Goal: Task Accomplishment & Management: Use online tool/utility

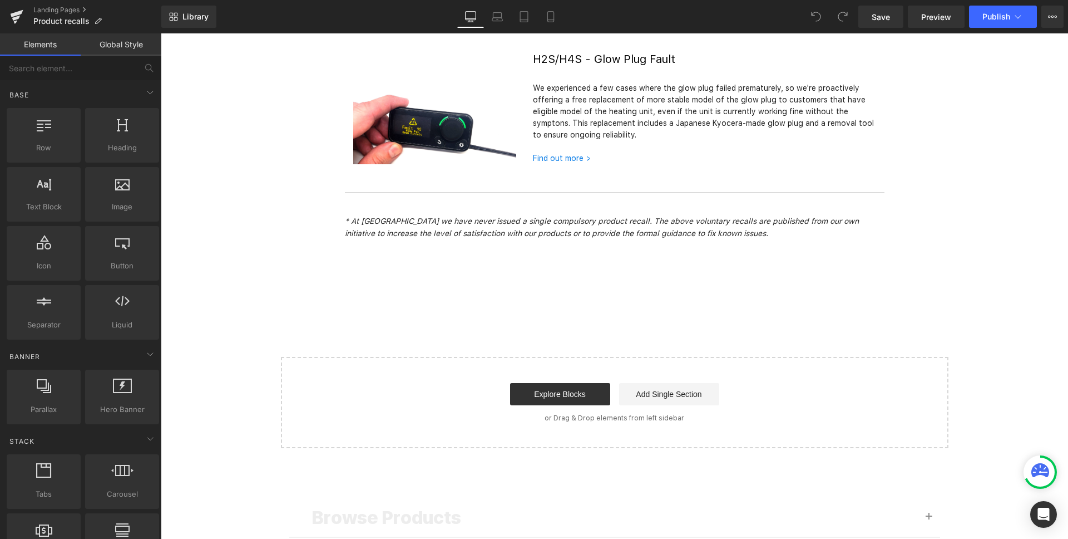
scroll to position [62, 0]
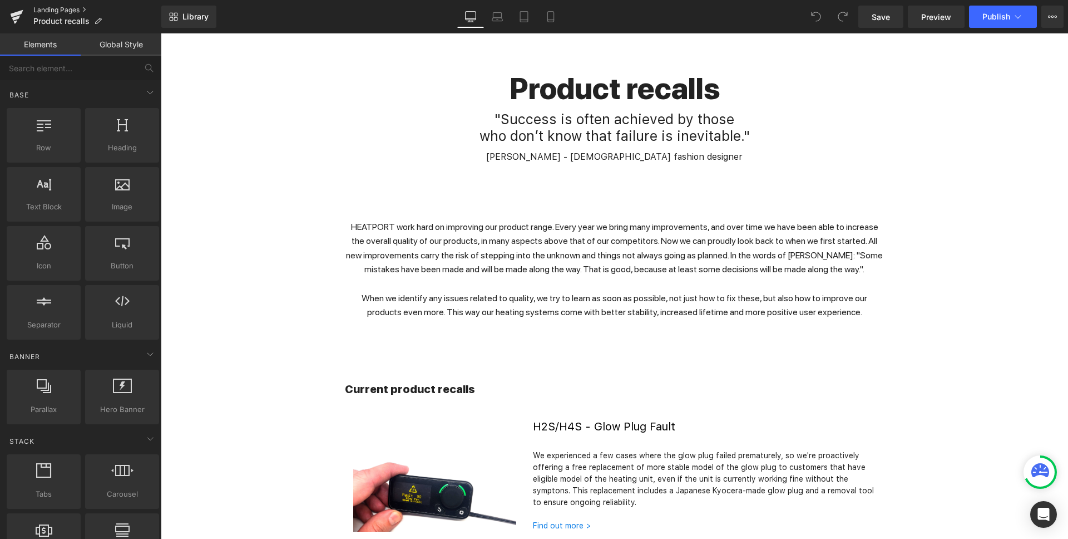
click at [61, 9] on link "Landing Pages" at bounding box center [97, 10] width 128 height 9
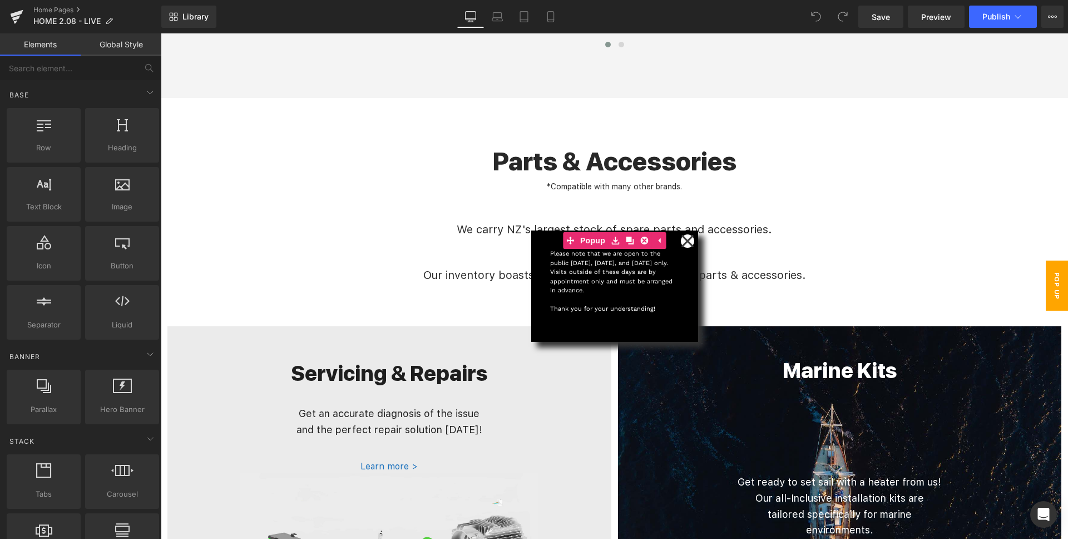
scroll to position [649, 0]
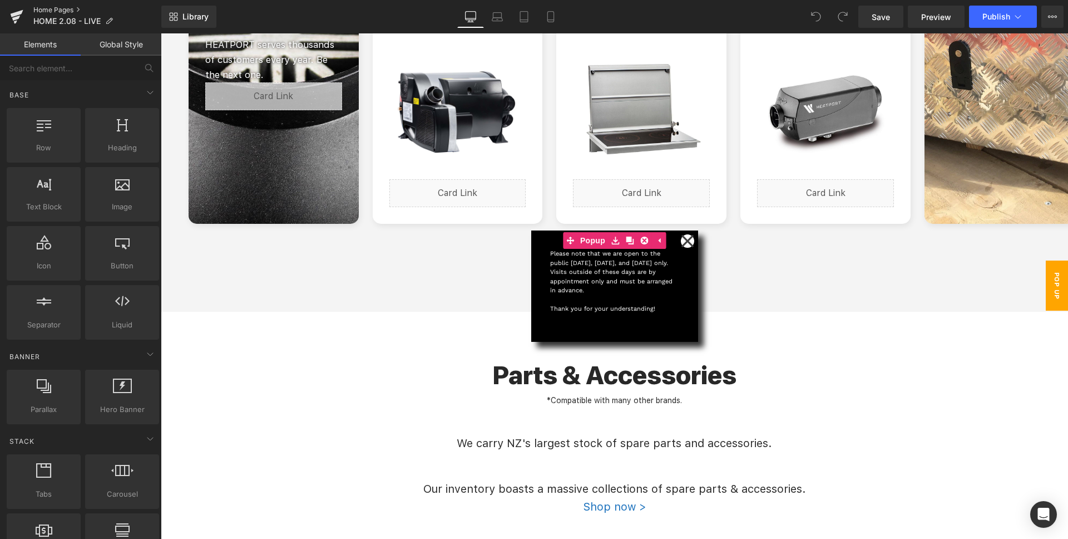
click at [43, 7] on link "Home Pages" at bounding box center [97, 10] width 128 height 9
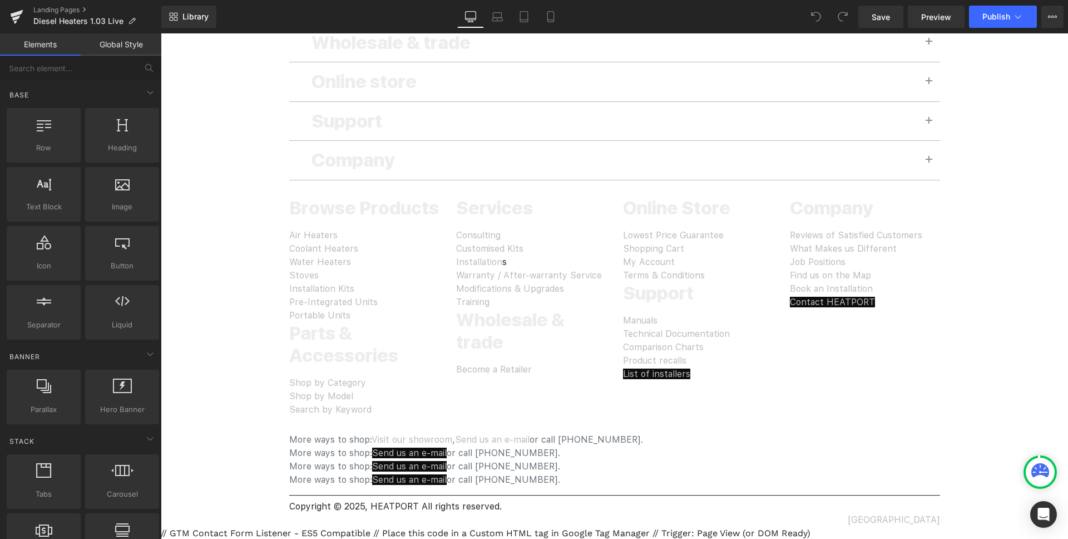
scroll to position [2986, 0]
click at [53, 8] on link "Landing Pages" at bounding box center [97, 10] width 128 height 9
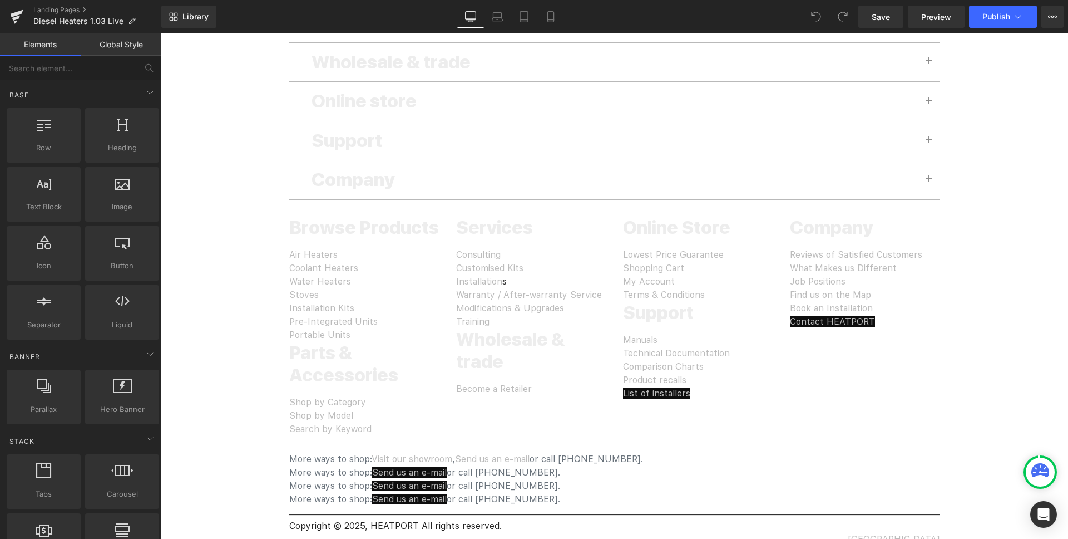
scroll to position [2986, 0]
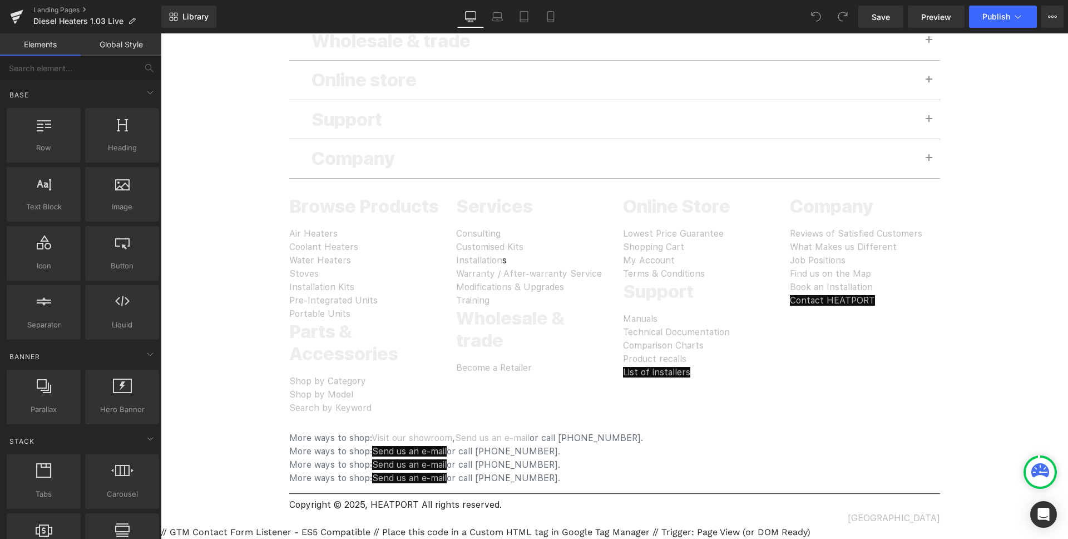
click at [712, 376] on div "Product recalls List of installers" at bounding box center [698, 365] width 150 height 27
click at [686, 358] on div "Product recalls List of installers" at bounding box center [698, 365] width 150 height 27
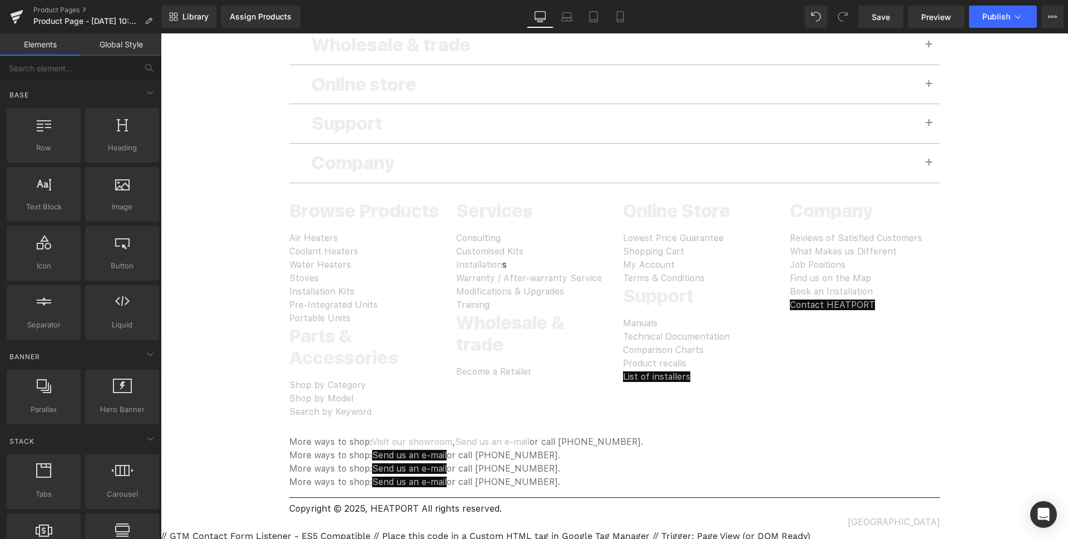
scroll to position [617, 0]
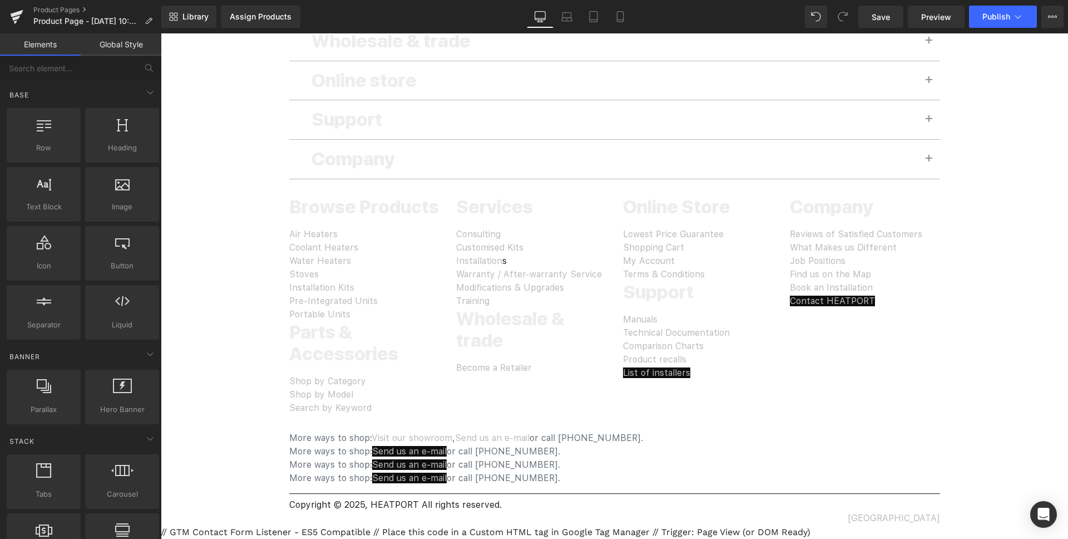
click at [686, 357] on div "Product recalls List of installers" at bounding box center [698, 366] width 150 height 27
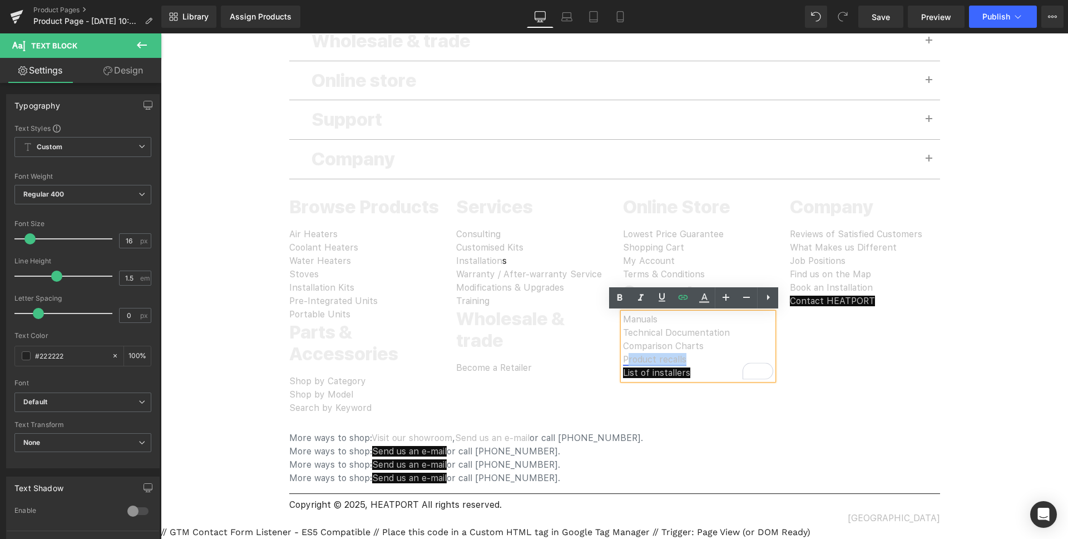
drag, startPoint x: 661, startPoint y: 356, endPoint x: 622, endPoint y: 354, distance: 38.5
click at [623, 354] on div "Product recalls List of installers" at bounding box center [698, 366] width 150 height 27
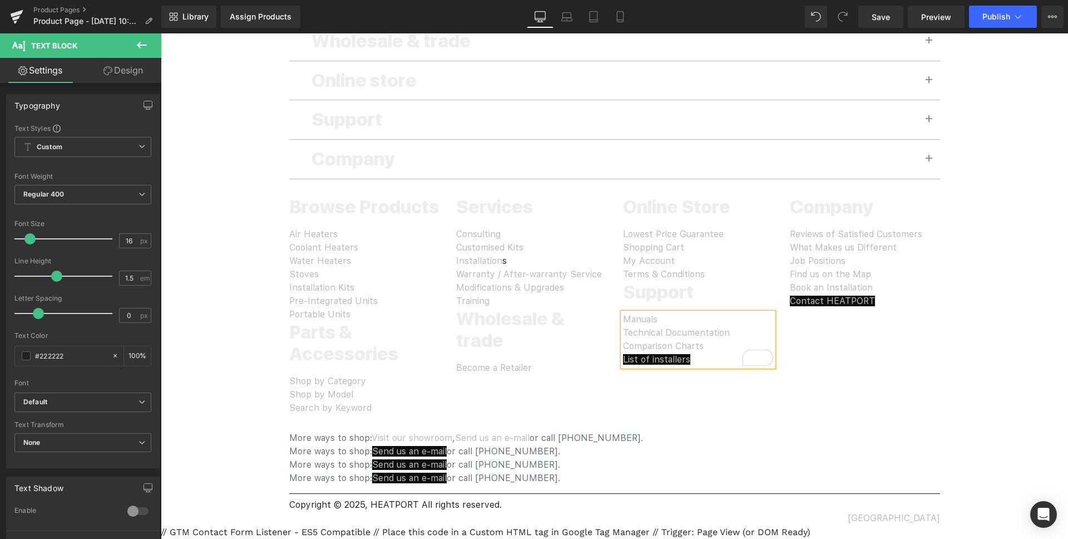
click at [783, 430] on div "More ways to shop: Visit our showroom , Send us an e-mail or call 03 668 0222. …" at bounding box center [615, 470] width 668 height 110
click at [884, 16] on span "Save" at bounding box center [881, 17] width 18 height 12
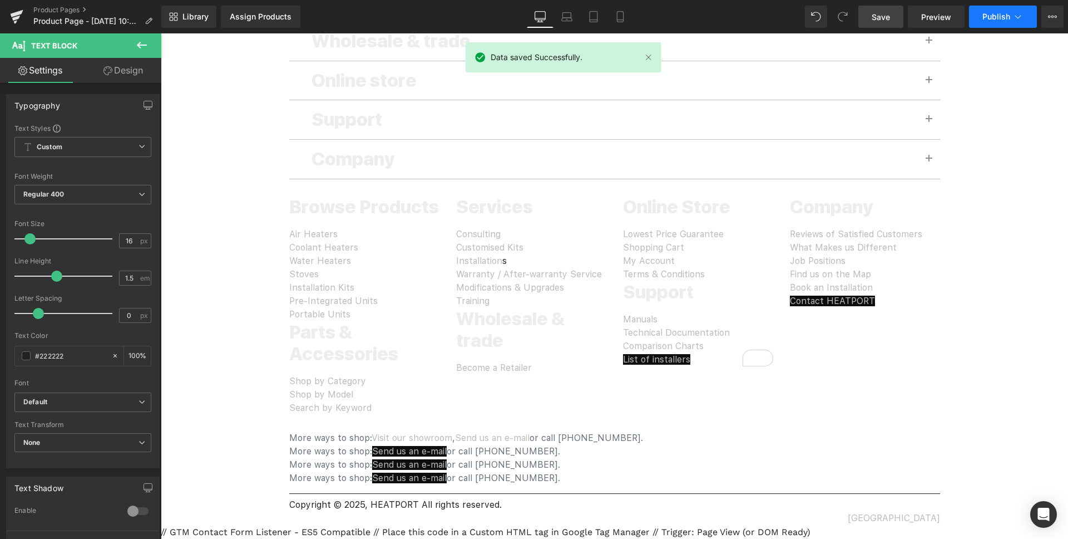
click at [1001, 14] on span "Publish" at bounding box center [997, 16] width 28 height 9
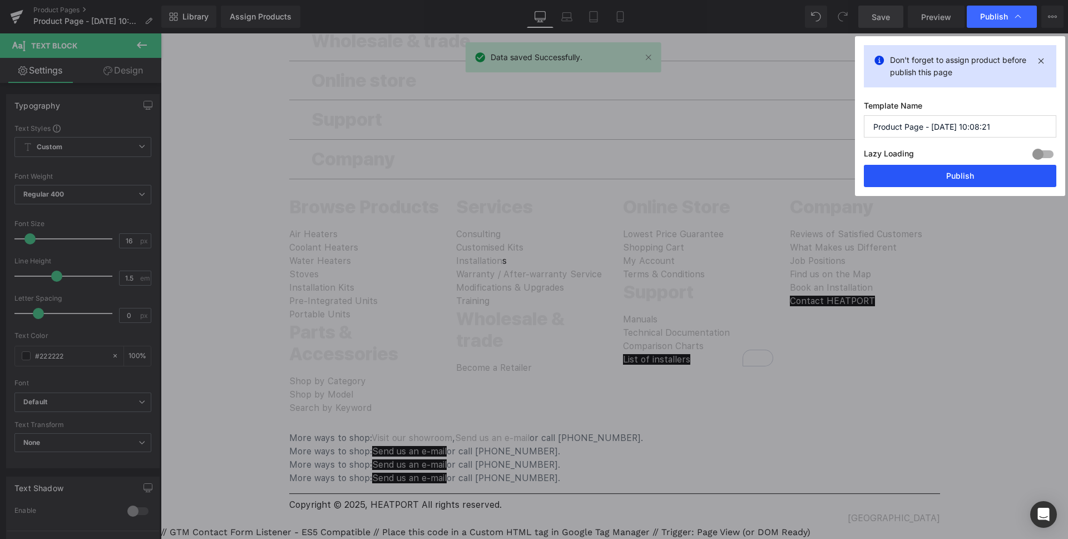
click at [949, 174] on button "Publish" at bounding box center [960, 176] width 193 height 22
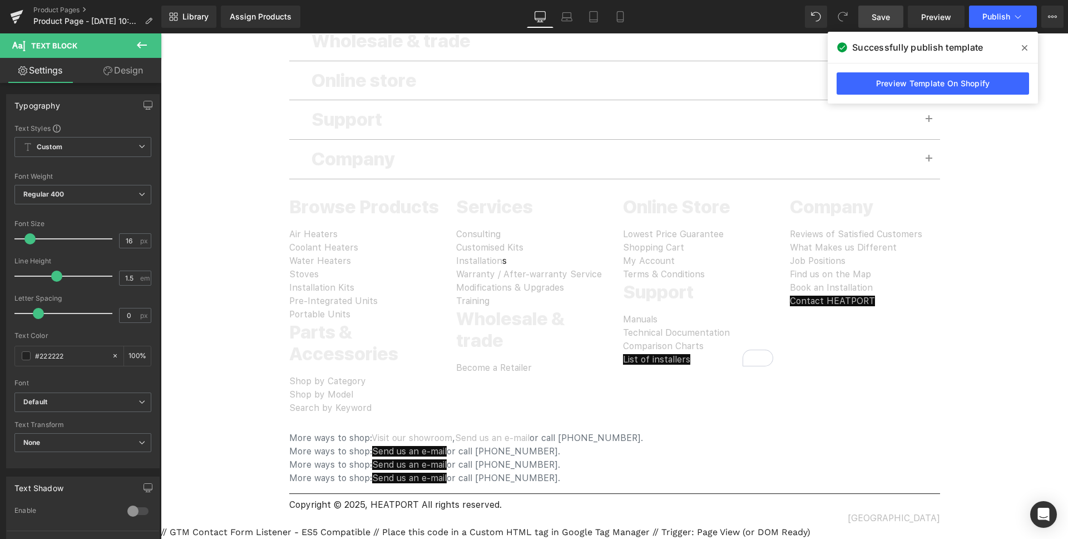
click at [881, 19] on span "Save" at bounding box center [881, 17] width 18 height 12
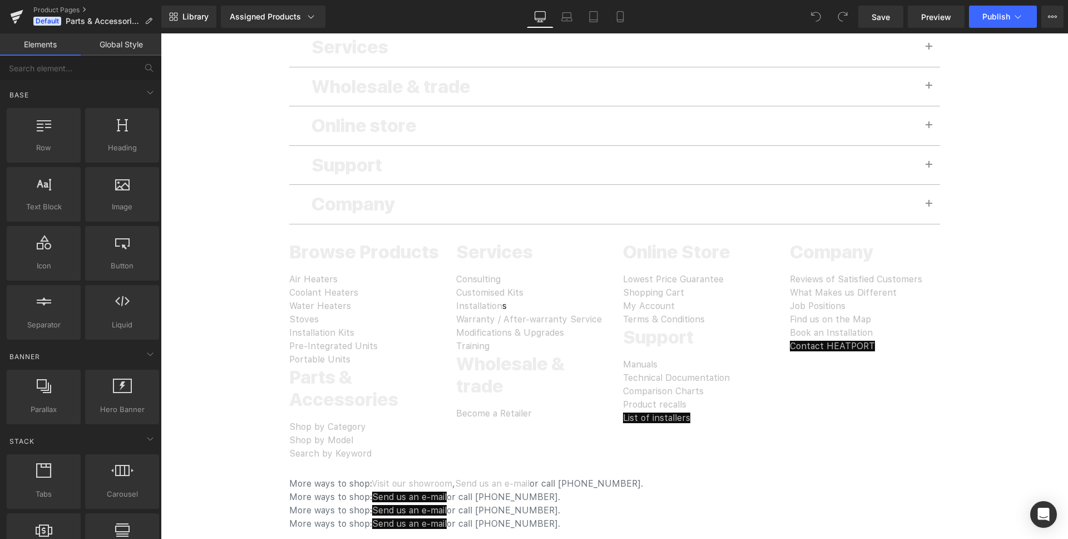
scroll to position [2794, 0]
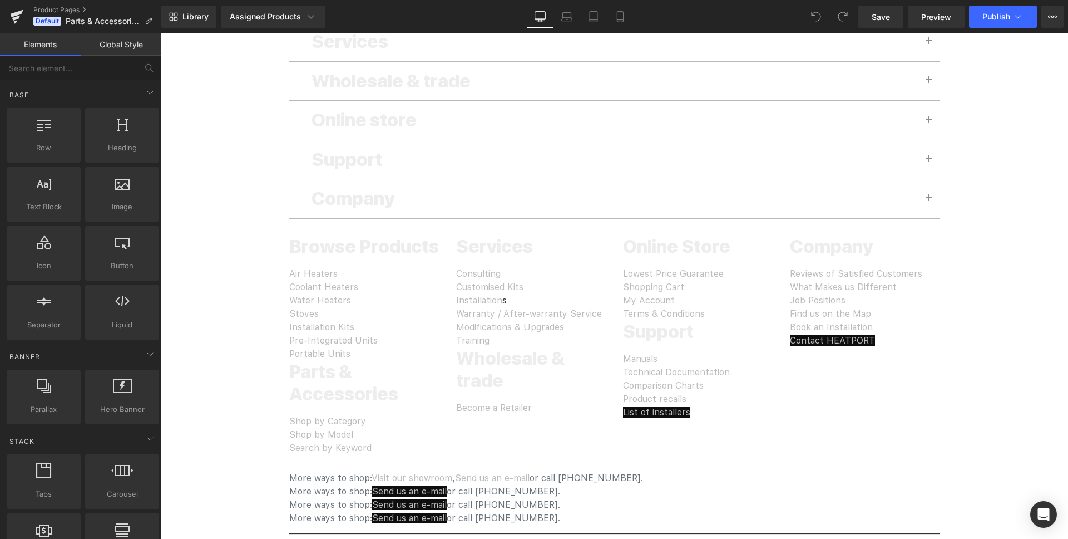
click at [698, 392] on div "Product recalls List of installers" at bounding box center [698, 405] width 150 height 27
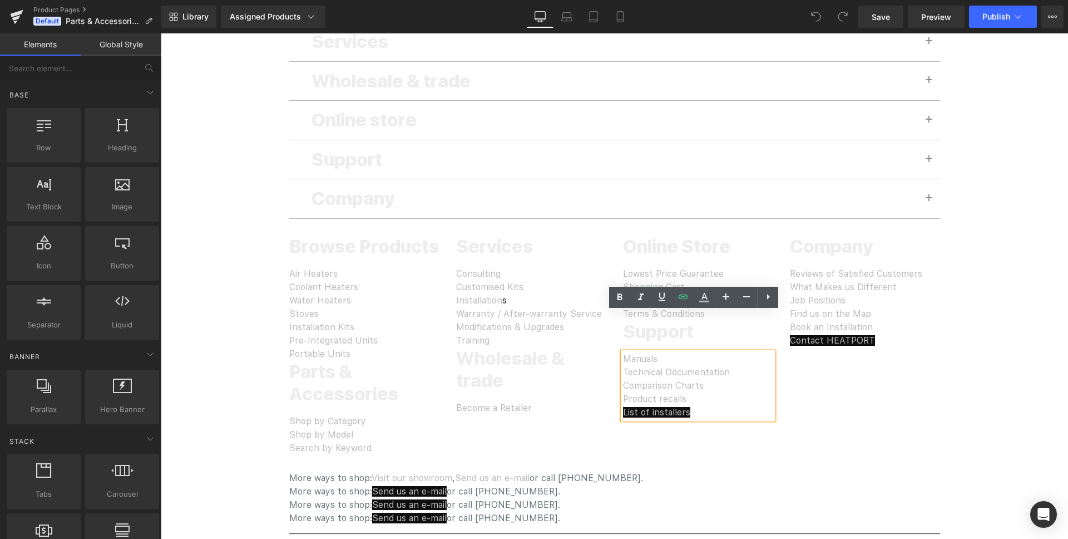
click at [689, 392] on div "Product recalls List of installers" at bounding box center [698, 405] width 150 height 27
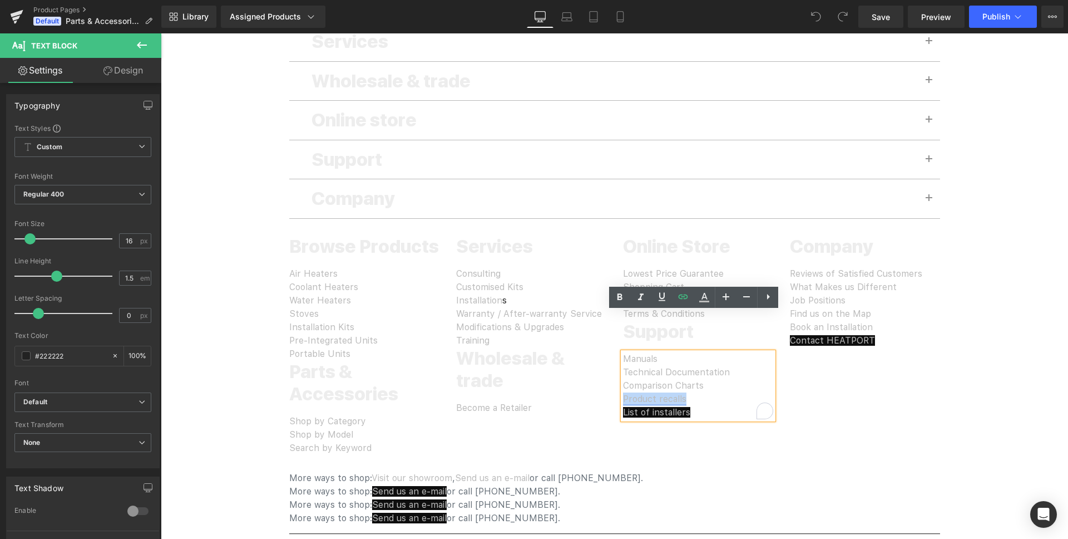
drag, startPoint x: 691, startPoint y: 358, endPoint x: 619, endPoint y: 354, distance: 71.4
click at [623, 392] on div "Product recalls List of installers" at bounding box center [698, 405] width 150 height 27
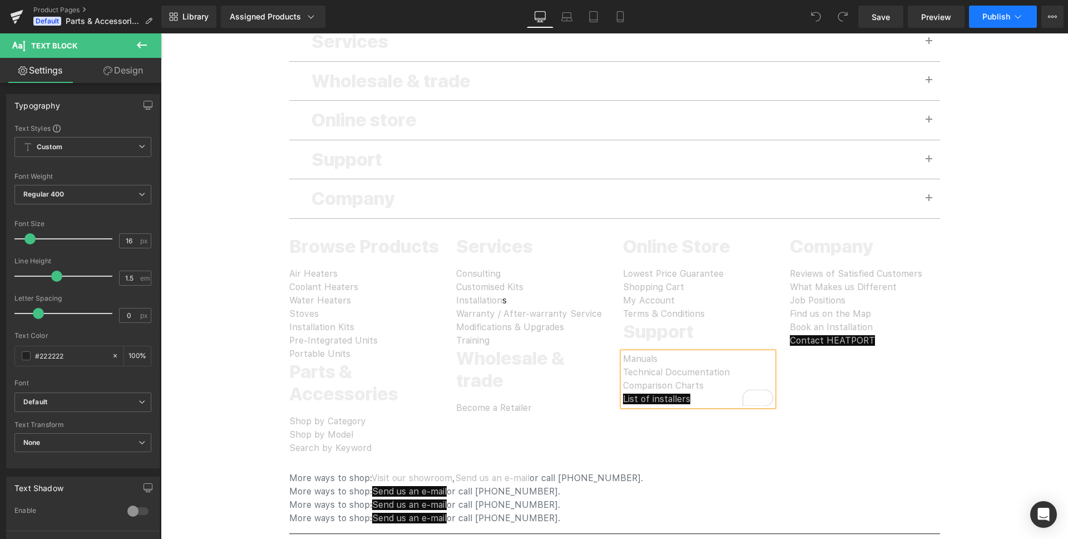
click at [992, 15] on span "Publish" at bounding box center [997, 16] width 28 height 9
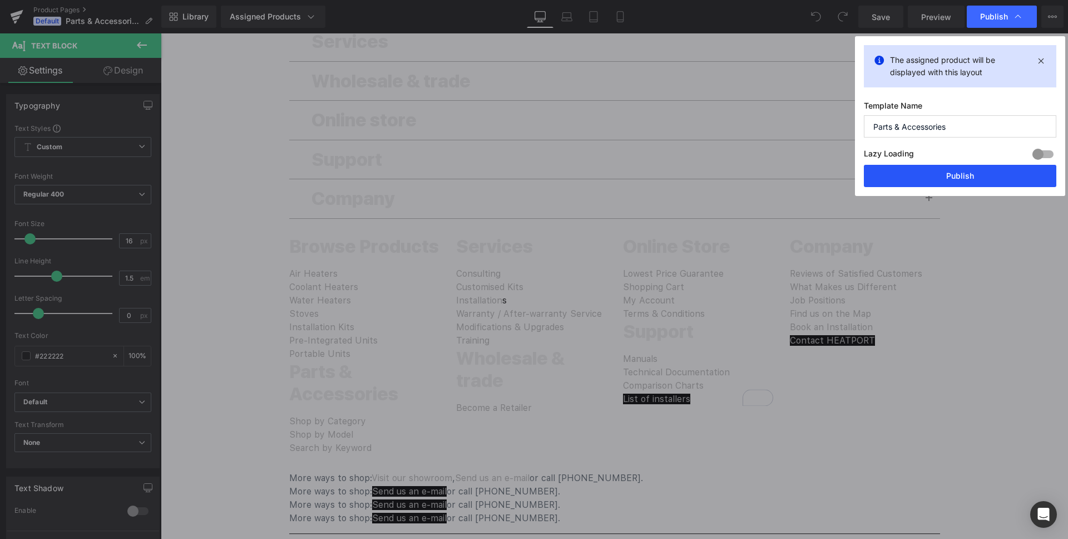
click at [921, 174] on button "Publish" at bounding box center [960, 176] width 193 height 22
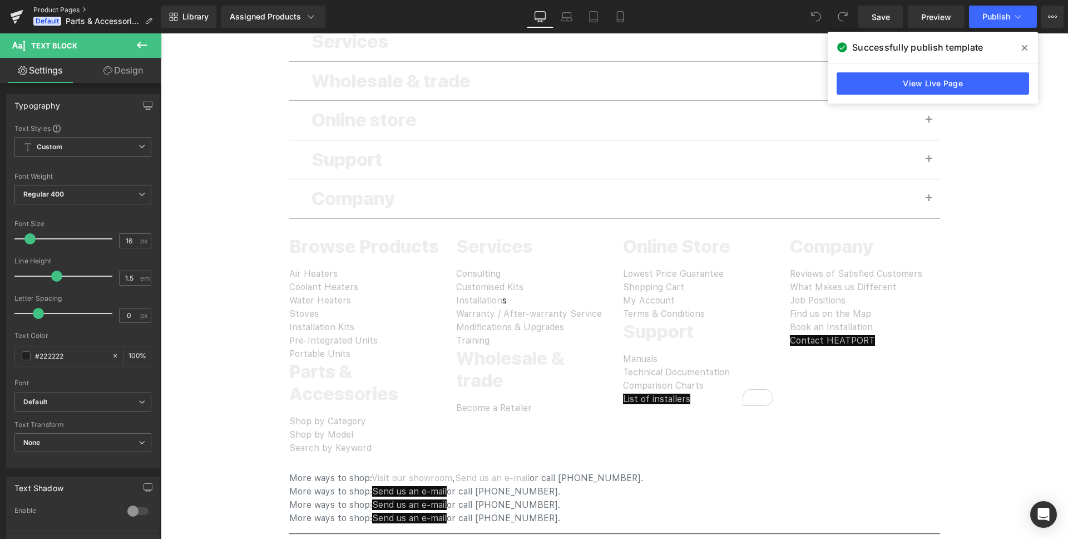
click at [62, 9] on link "Product Pages" at bounding box center [97, 10] width 128 height 9
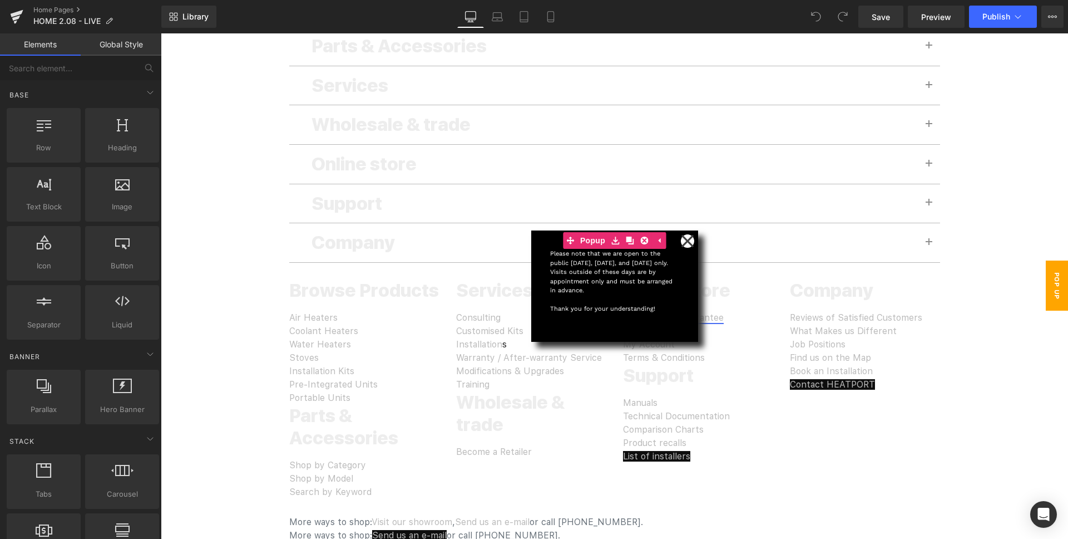
scroll to position [3070, 0]
click at [722, 436] on div "Product recalls List of installers" at bounding box center [698, 449] width 150 height 27
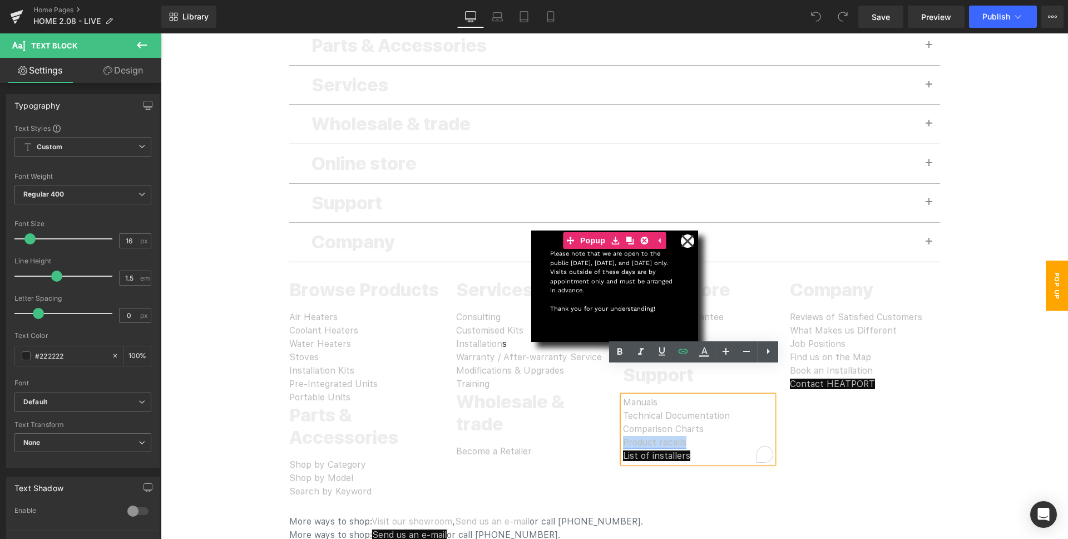
drag, startPoint x: 687, startPoint y: 415, endPoint x: 620, endPoint y: 410, distance: 67.0
click at [623, 436] on div "Product recalls List of installers" at bounding box center [698, 449] width 150 height 27
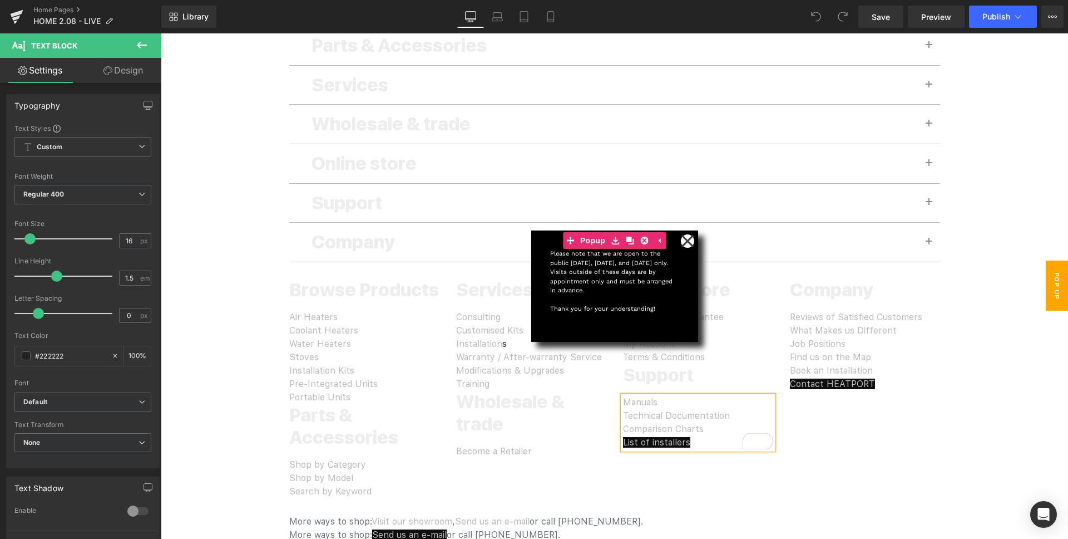
click at [869, 424] on div "Browse Products Air Heaters Coolant Heaters Water Heaters Stoves Installation K…" at bounding box center [615, 380] width 668 height 236
click at [879, 12] on span "Save" at bounding box center [881, 17] width 18 height 12
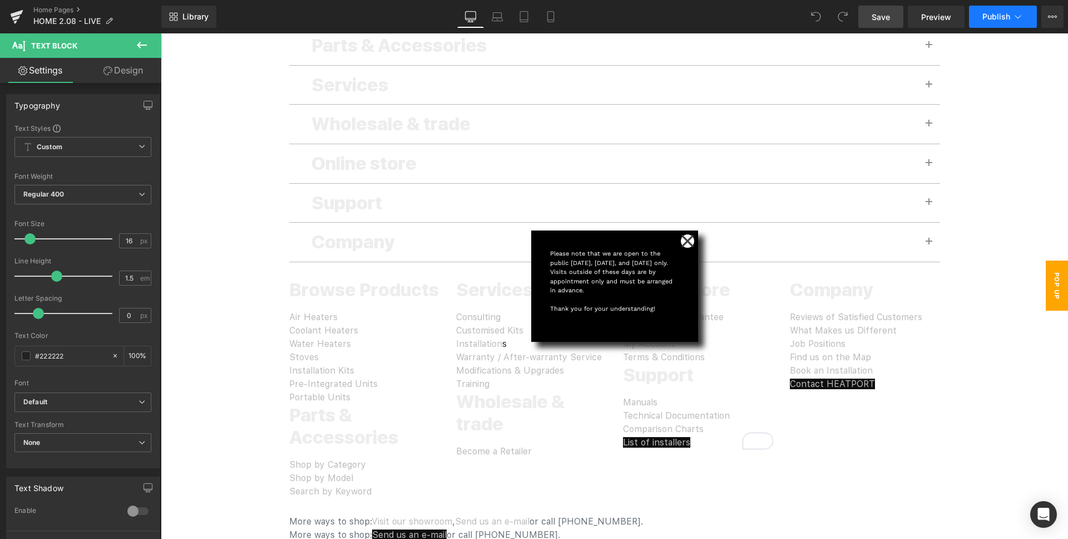
click at [996, 17] on span "Publish" at bounding box center [997, 16] width 28 height 9
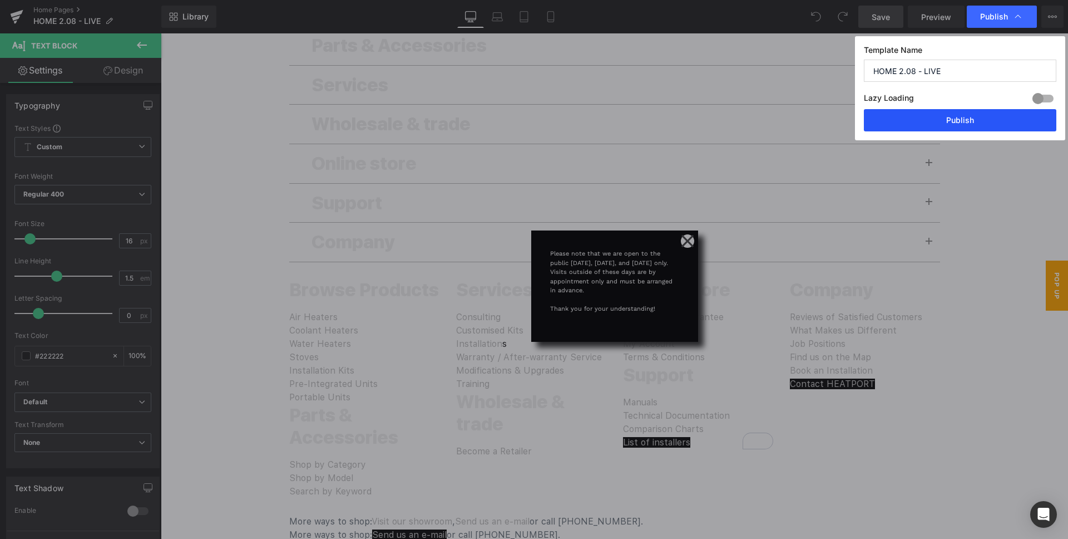
click at [929, 117] on button "Publish" at bounding box center [960, 120] width 193 height 22
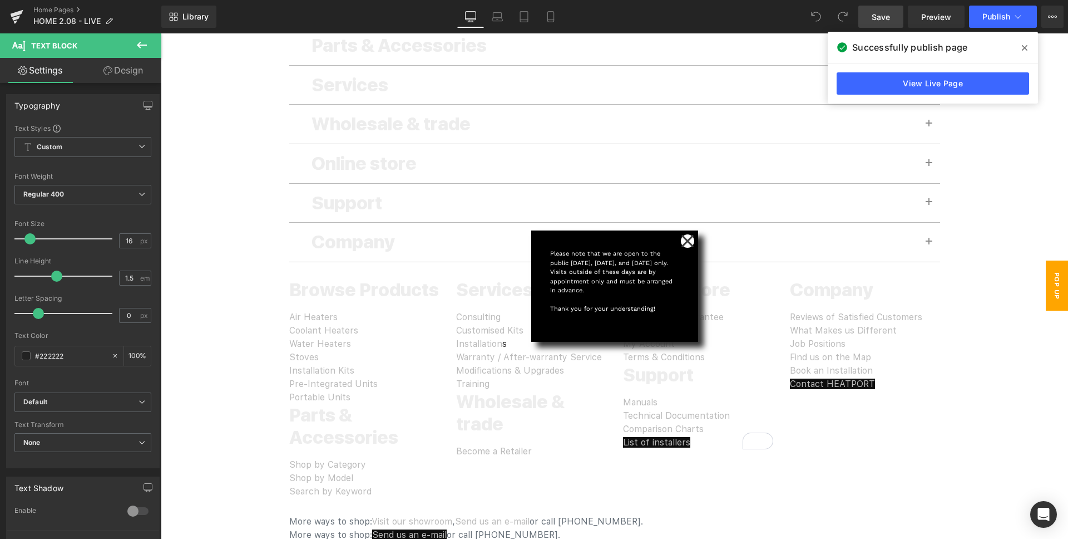
click at [1025, 46] on icon at bounding box center [1025, 47] width 6 height 9
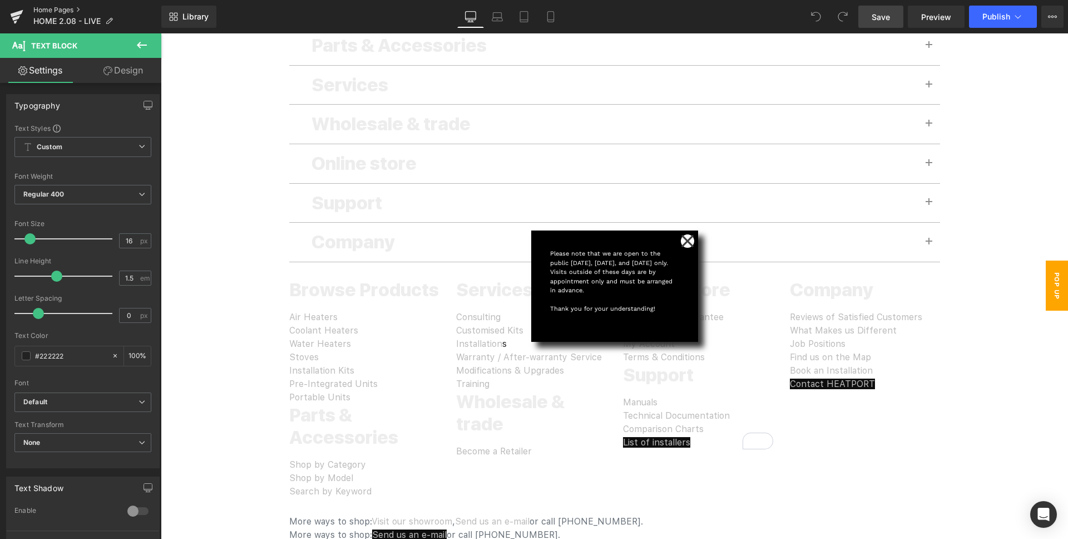
click at [62, 9] on link "Home Pages" at bounding box center [97, 10] width 128 height 9
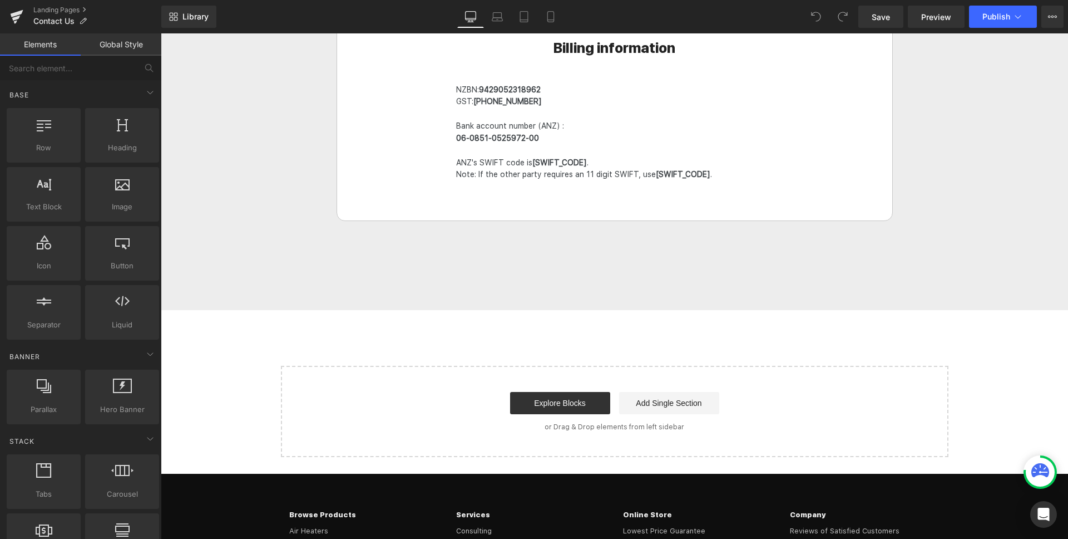
scroll to position [2114, 0]
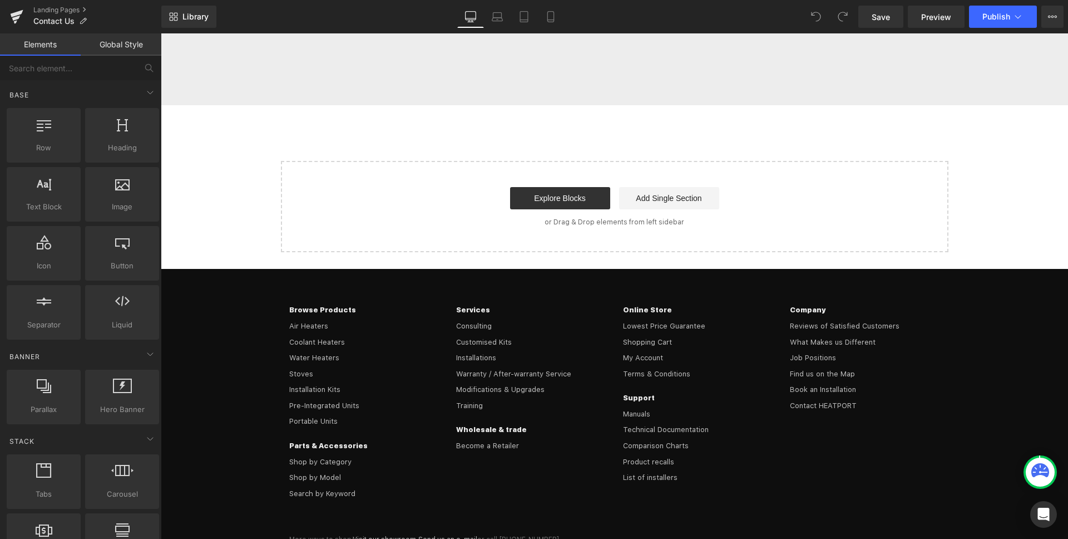
click at [684, 454] on div "Product recalls List of installers" at bounding box center [698, 470] width 150 height 32
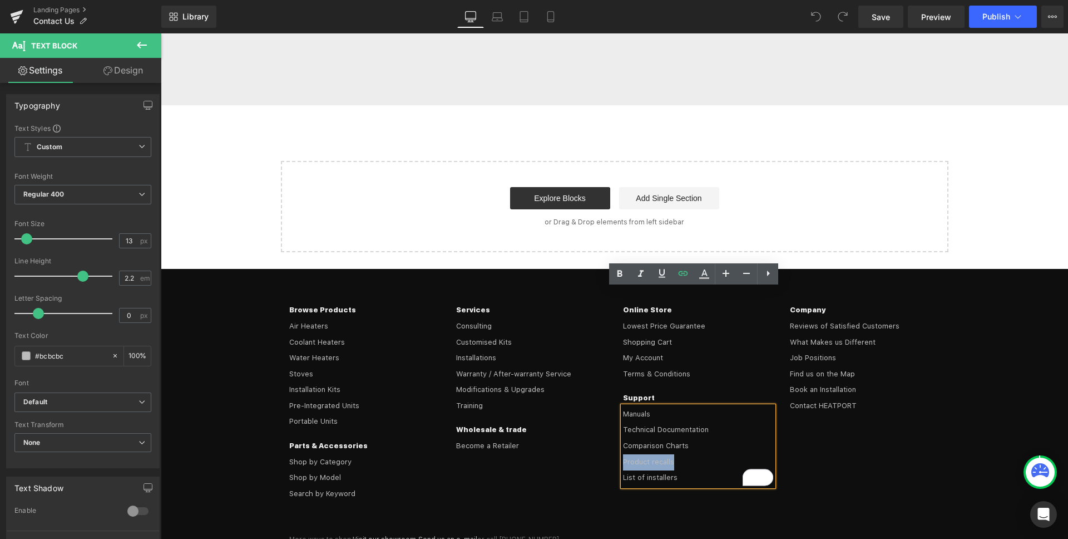
drag, startPoint x: 674, startPoint y: 343, endPoint x: 614, endPoint y: 338, distance: 60.3
click at [615, 338] on div "Online Store Lowest Price Guarantee Shopping Cart My Account Terms & Conditions…" at bounding box center [698, 398] width 167 height 192
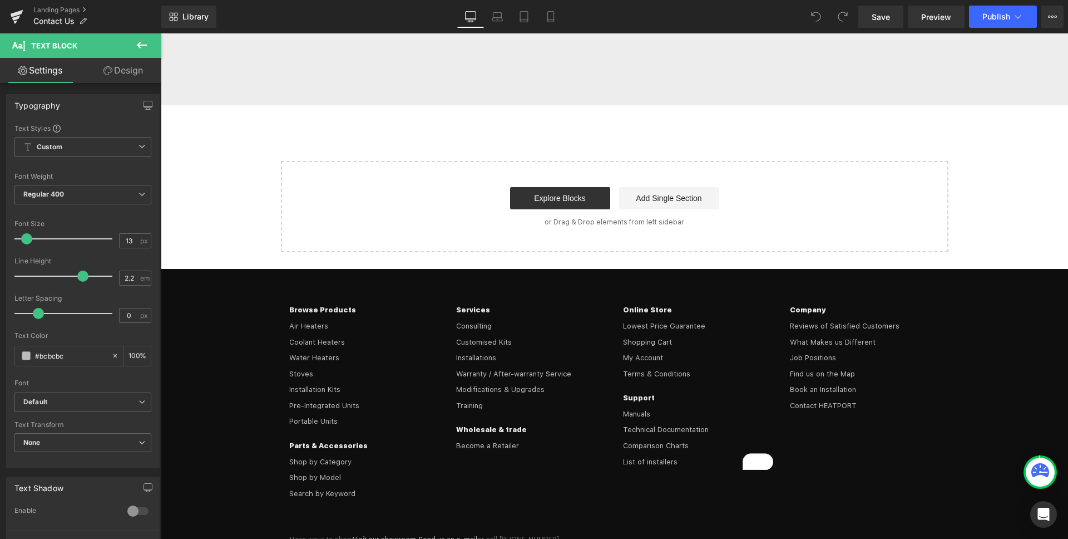
click at [871, 18] on link "Save" at bounding box center [881, 17] width 45 height 22
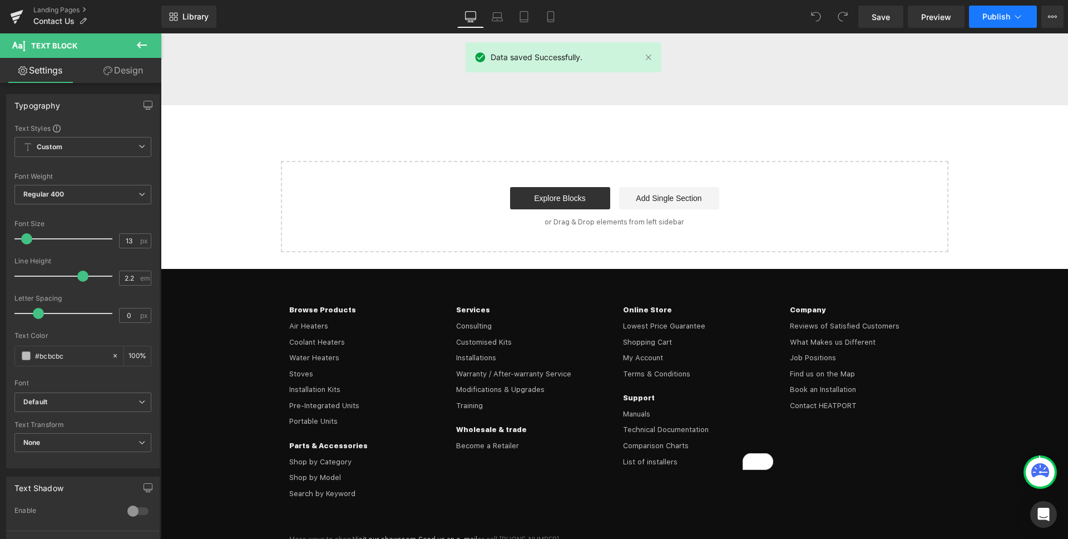
click at [992, 17] on span "Publish" at bounding box center [997, 16] width 28 height 9
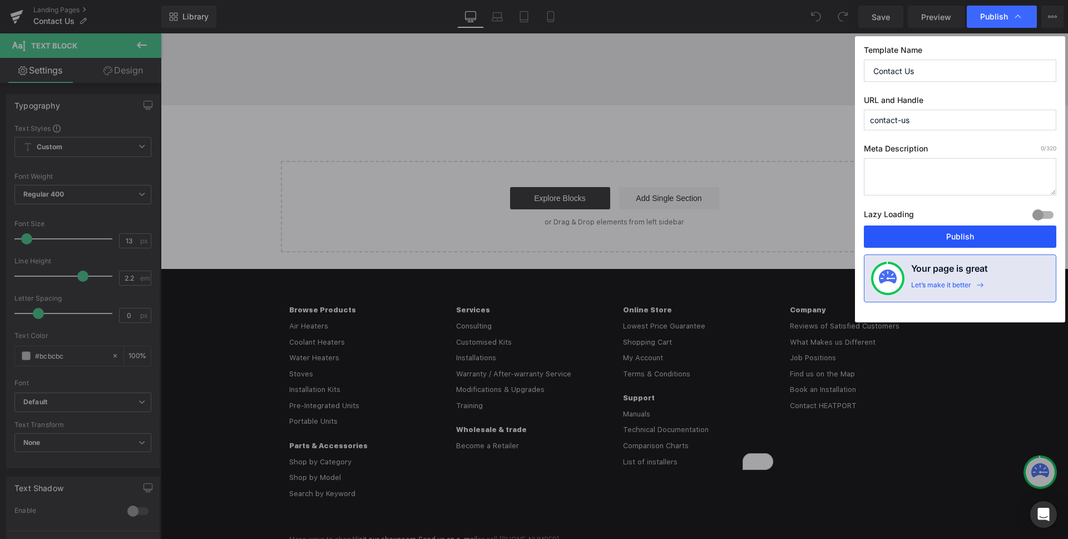
drag, startPoint x: 983, startPoint y: 238, endPoint x: 745, endPoint y: 221, distance: 238.2
click at [983, 238] on button "Publish" at bounding box center [960, 236] width 193 height 22
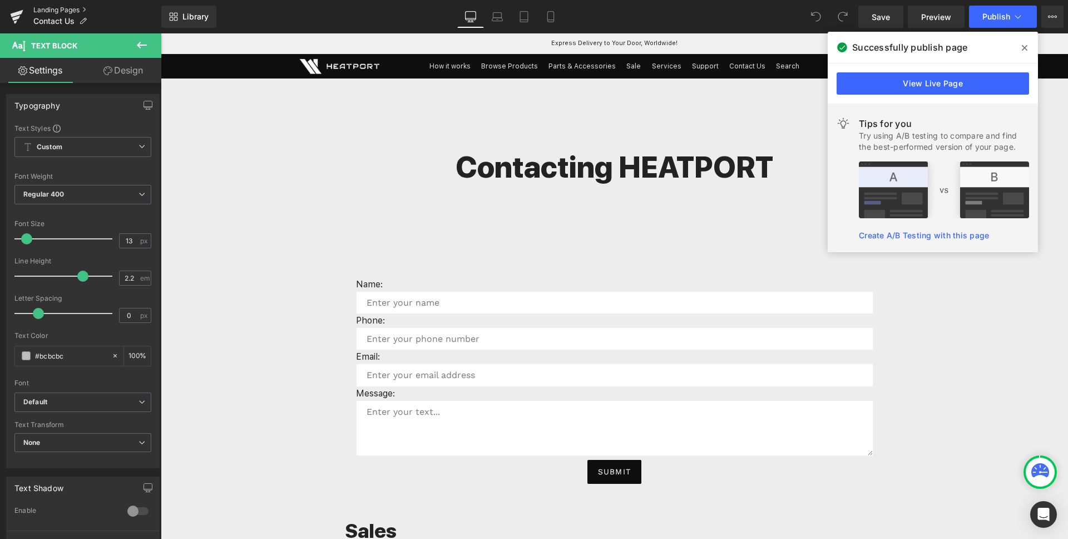
click at [57, 6] on link "Landing Pages" at bounding box center [97, 10] width 128 height 9
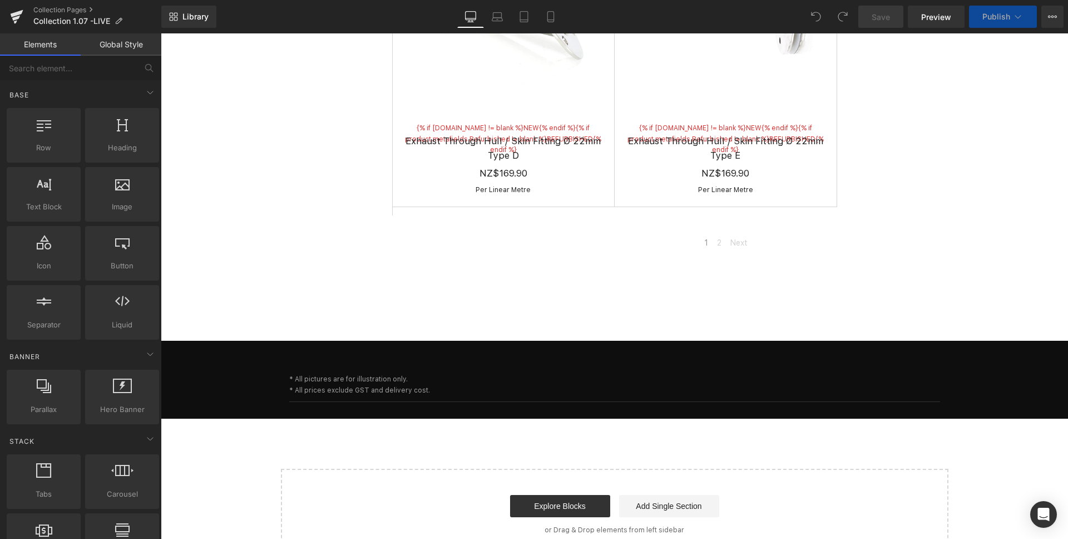
scroll to position [1098, 0]
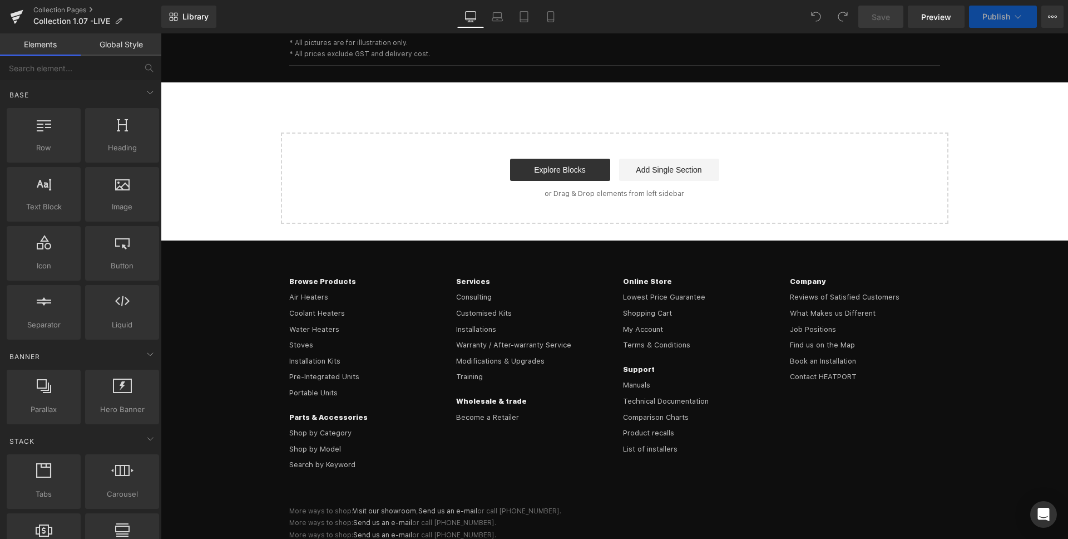
click at [686, 425] on div "Product recalls List of installers" at bounding box center [698, 441] width 150 height 32
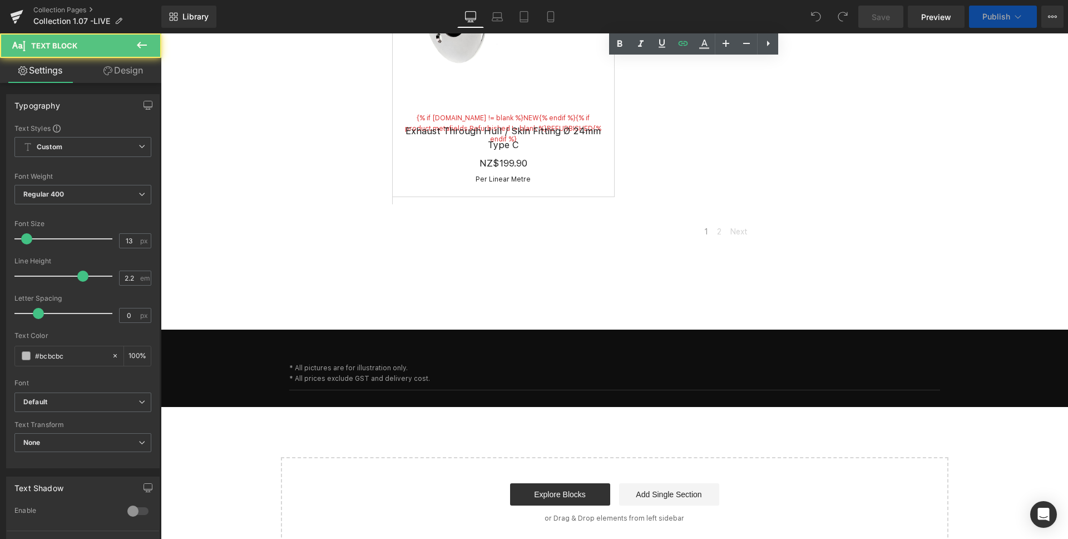
scroll to position [1748, 0]
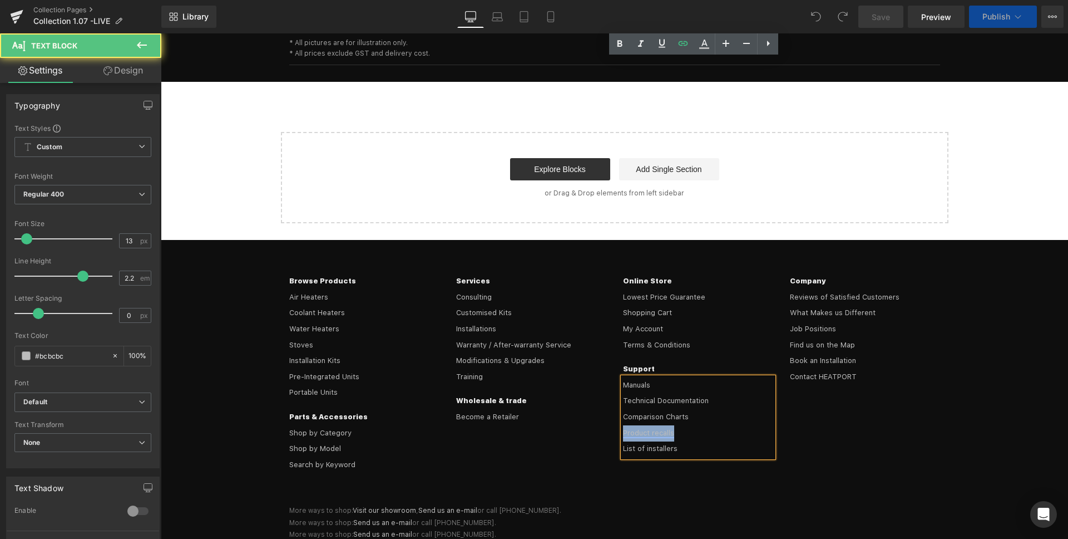
drag, startPoint x: 676, startPoint y: 352, endPoint x: 619, endPoint y: 349, distance: 57.4
click at [623, 425] on div "Product recalls List of installers" at bounding box center [698, 441] width 150 height 32
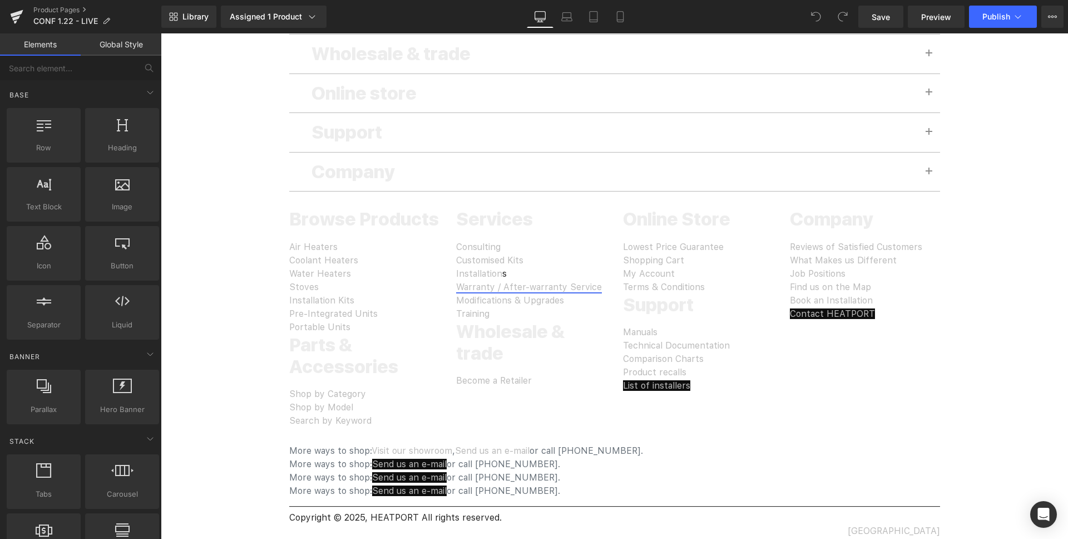
scroll to position [1839, 0]
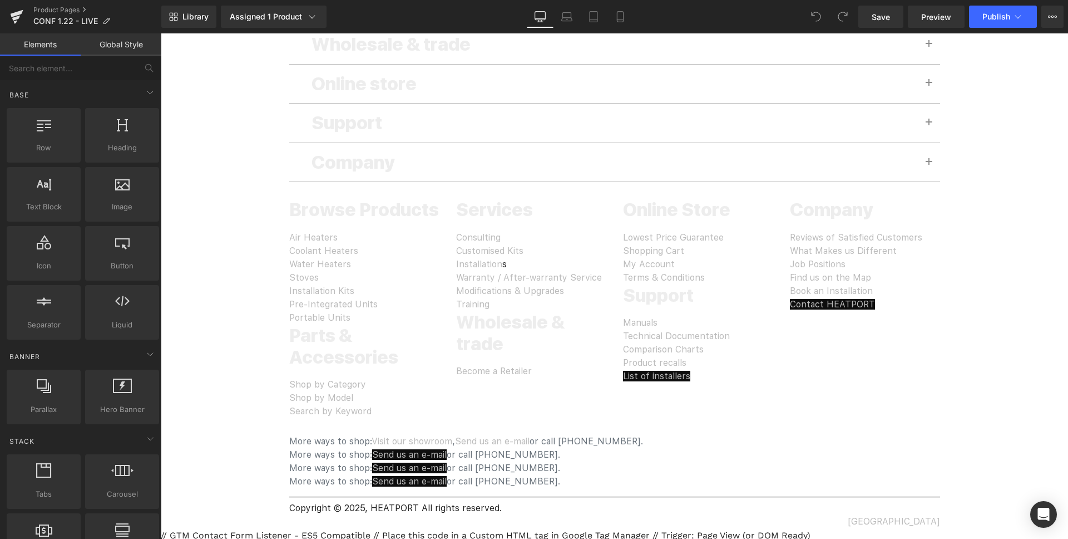
click at [604, 356] on div "Services Consulting Customised Kits Installation s Warranty / After-warranty Se…" at bounding box center [531, 288] width 167 height 179
drag, startPoint x: 619, startPoint y: 357, endPoint x: 683, endPoint y: 356, distance: 63.4
click at [683, 356] on div "Online Store Lowest Price Guarantee Shopping Cart My Account Terms & Conditions…" at bounding box center [698, 291] width 167 height 184
click at [741, 369] on div "Product recalls List of installers" at bounding box center [698, 369] width 150 height 27
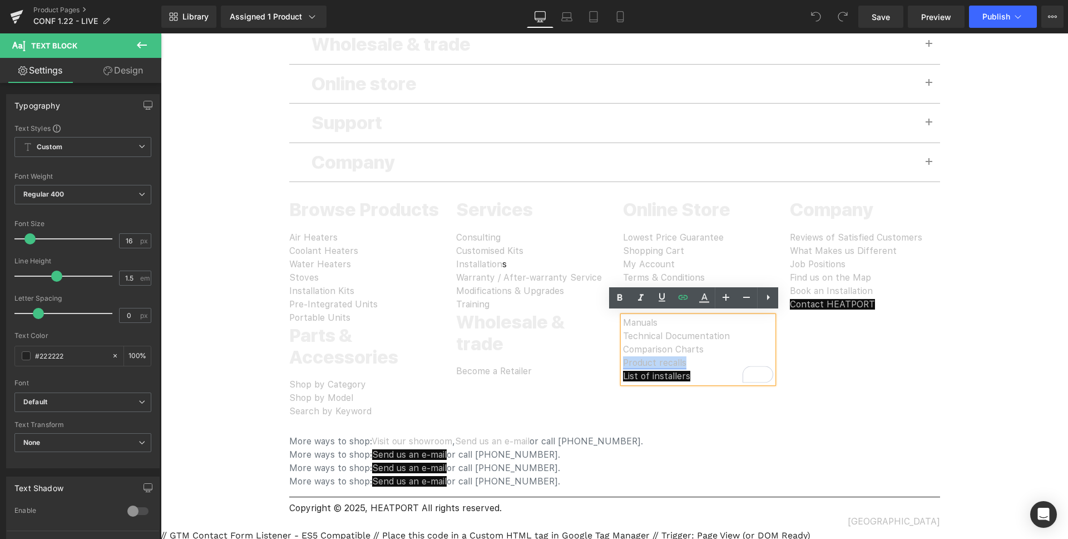
drag, startPoint x: 637, startPoint y: 357, endPoint x: 620, endPoint y: 353, distance: 17.0
click at [623, 356] on div "Product recalls List of installers" at bounding box center [698, 369] width 150 height 27
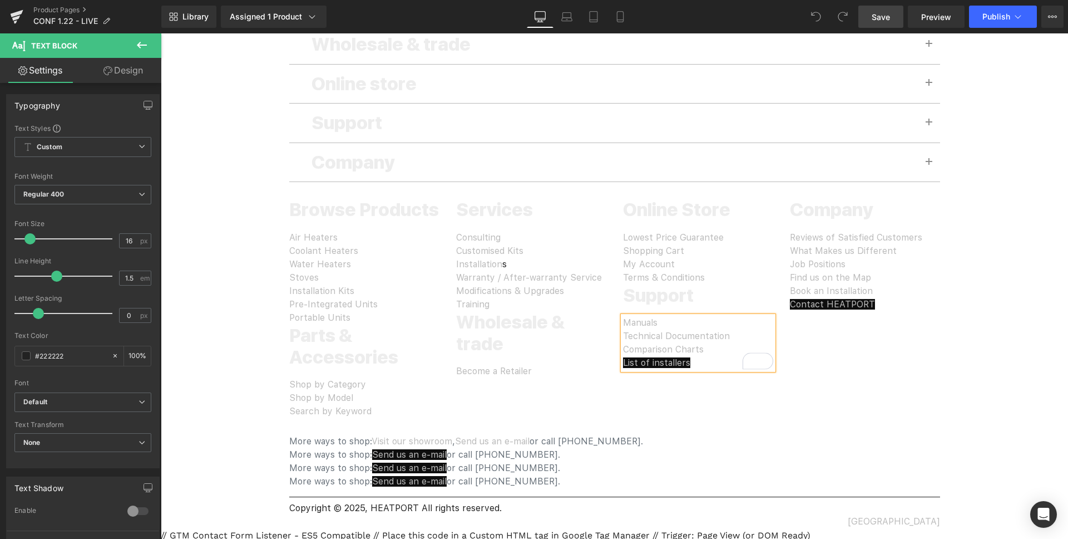
click at [896, 12] on link "Save" at bounding box center [881, 17] width 45 height 22
click at [994, 17] on span "Publish" at bounding box center [997, 16] width 28 height 9
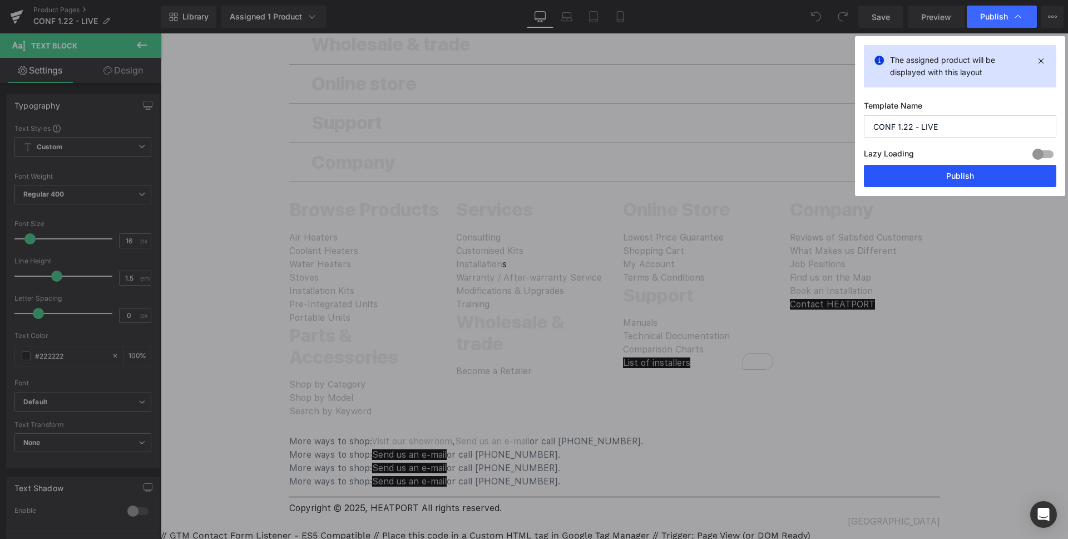
click at [933, 179] on button "Publish" at bounding box center [960, 176] width 193 height 22
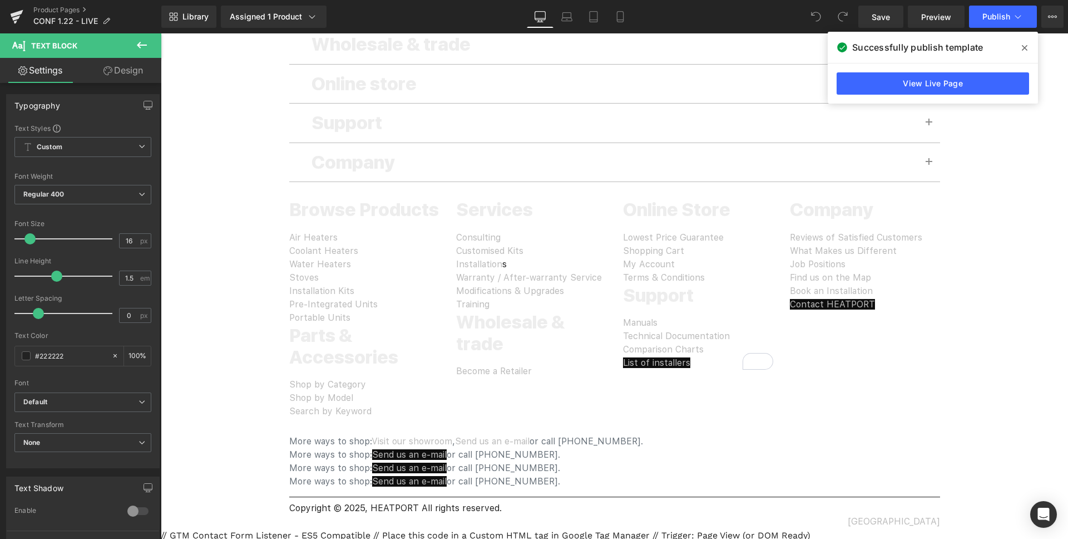
drag, startPoint x: 1026, startPoint y: 48, endPoint x: 781, endPoint y: 2, distance: 248.6
click at [1026, 48] on icon at bounding box center [1025, 48] width 6 height 6
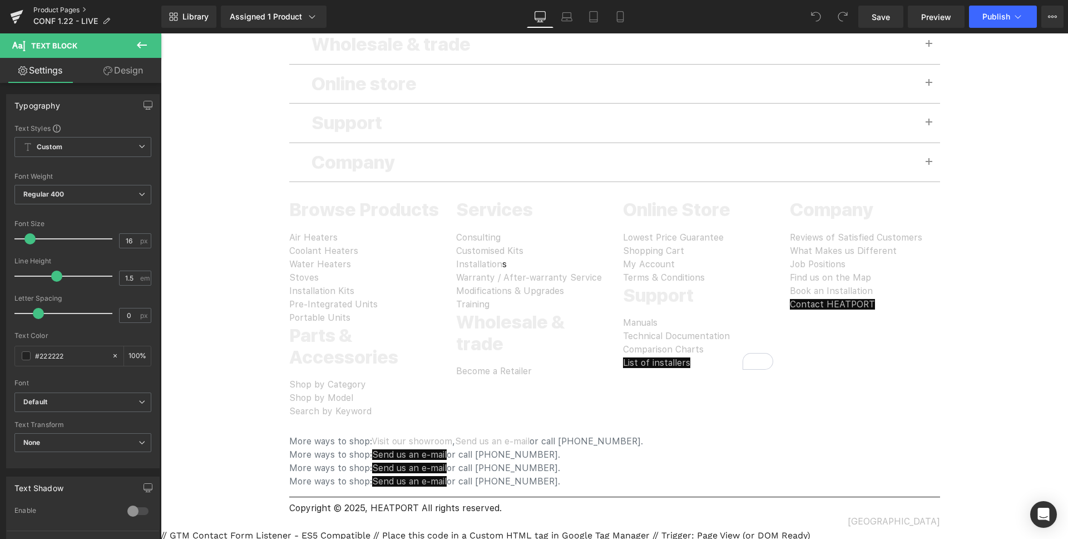
click at [69, 10] on link "Product Pages" at bounding box center [97, 10] width 128 height 9
